Goal: Navigation & Orientation: Find specific page/section

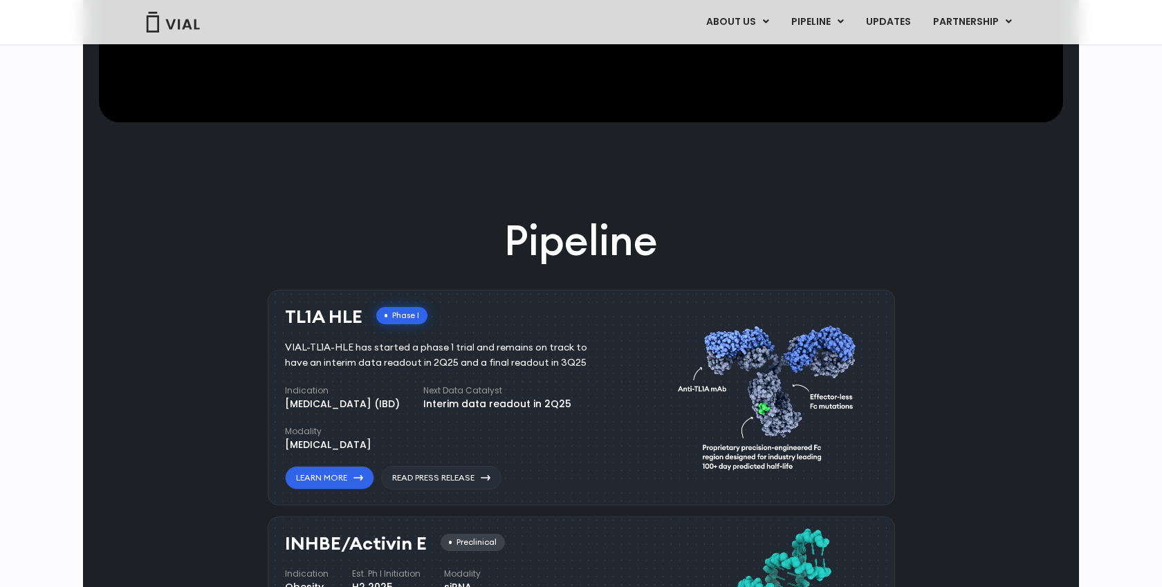
scroll to position [125, 0]
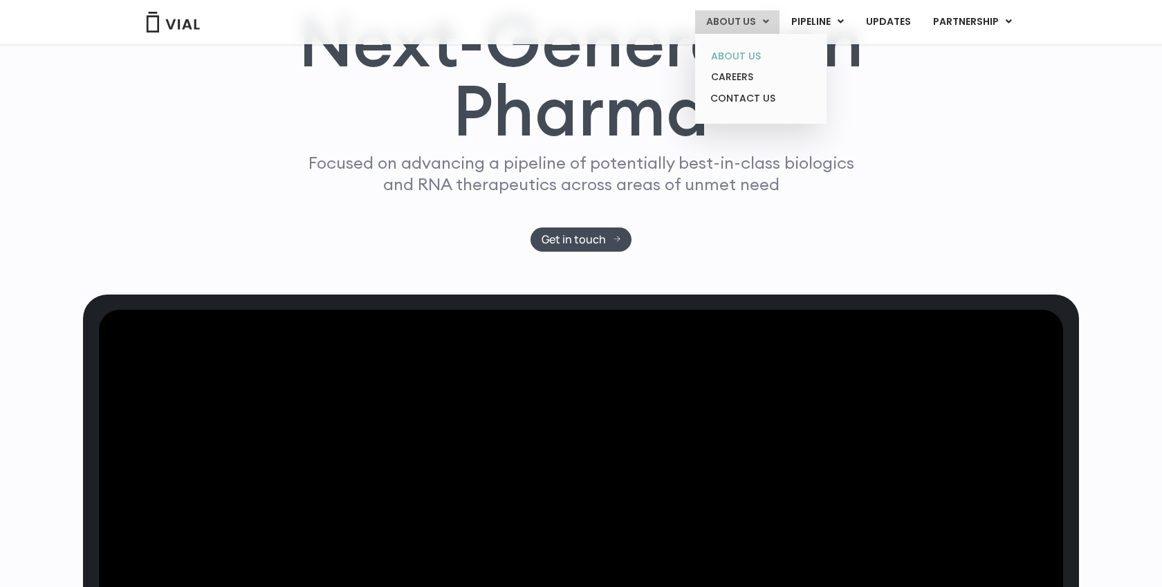
click at [763, 48] on link "ABOUT US" at bounding box center [760, 56] width 121 height 21
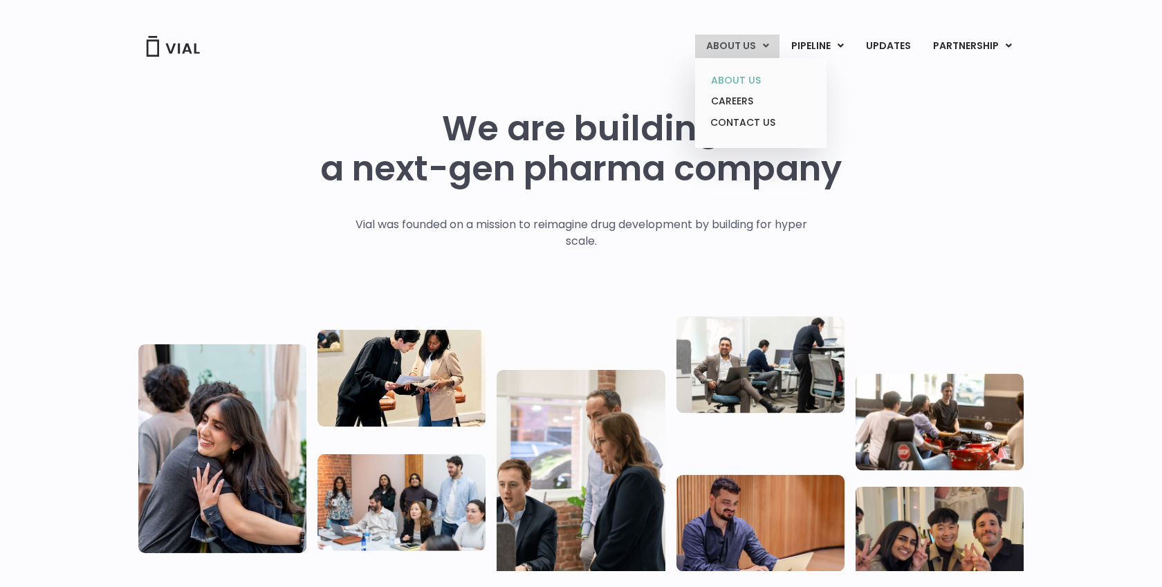
click at [750, 75] on link "ABOUT US" at bounding box center [760, 80] width 121 height 21
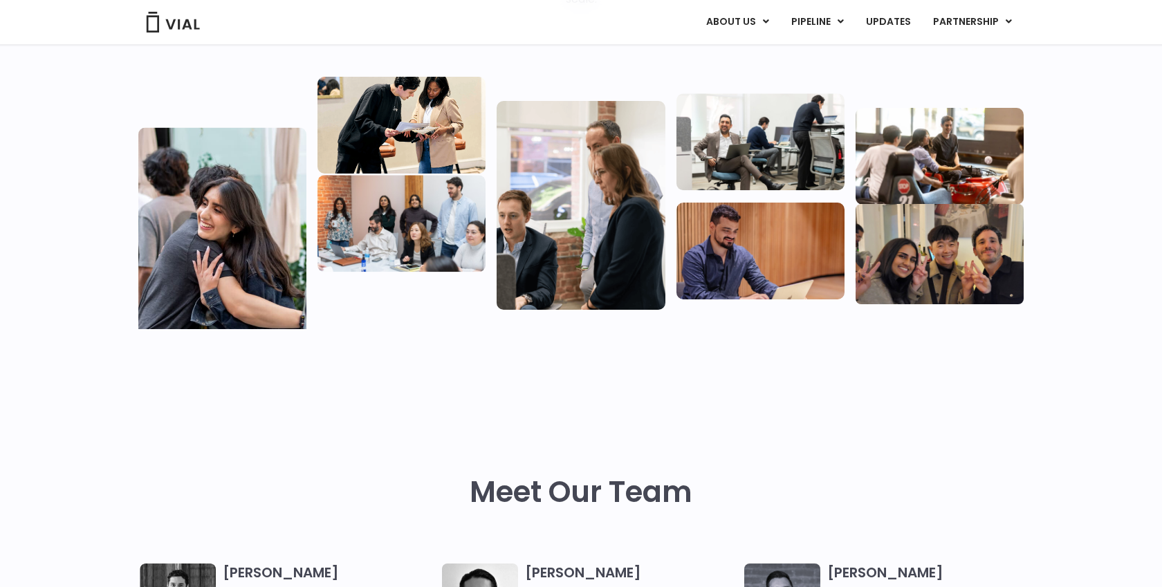
scroll to position [243, 0]
